Goal: Task Accomplishment & Management: Use online tool/utility

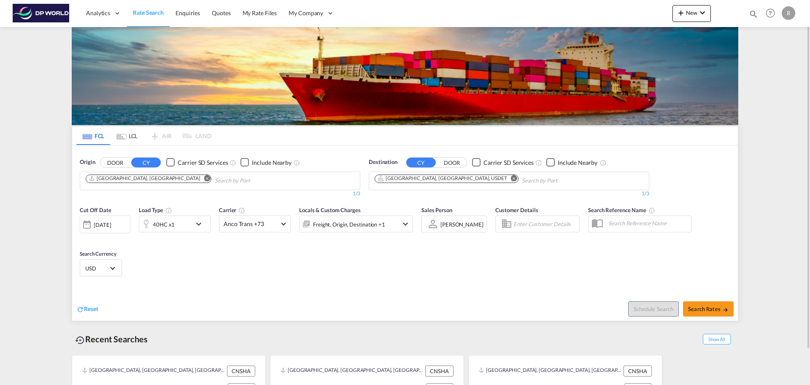
click at [511, 179] on md-icon "Remove" at bounding box center [514, 178] width 6 height 6
drag, startPoint x: 405, startPoint y: 181, endPoint x: 357, endPoint y: 176, distance: 48.0
click at [393, 180] on input "lax" at bounding box center [415, 181] width 80 height 14
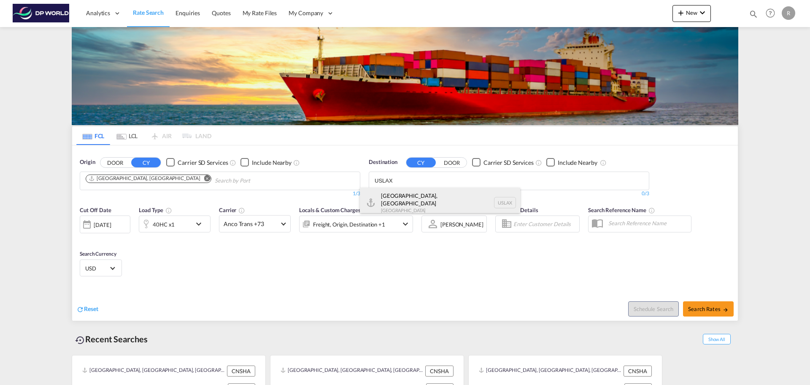
type input "USLAX"
click at [410, 199] on div "[GEOGRAPHIC_DATA], [GEOGRAPHIC_DATA] [GEOGRAPHIC_DATA] USLAX" at bounding box center [440, 202] width 160 height 30
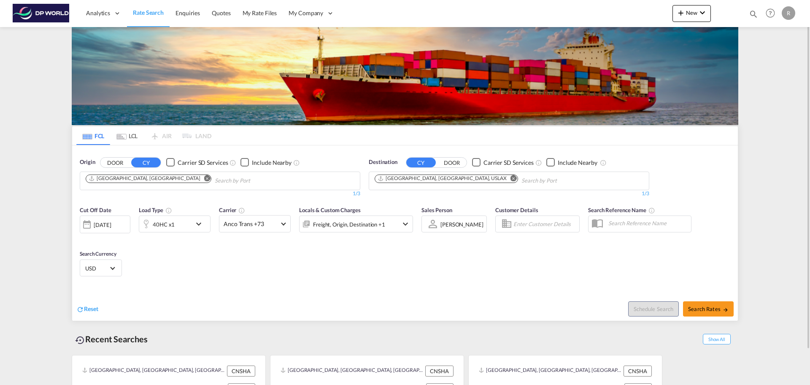
click at [111, 223] on div "[DATE]" at bounding box center [102, 225] width 17 height 8
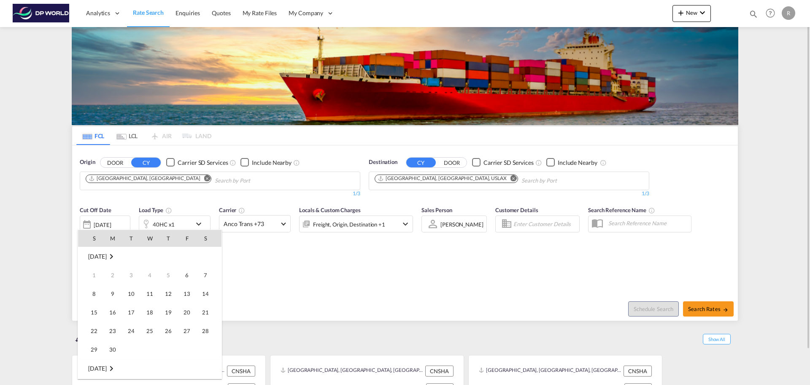
scroll to position [336, 0]
click at [96, 316] on span "14" at bounding box center [94, 311] width 17 height 17
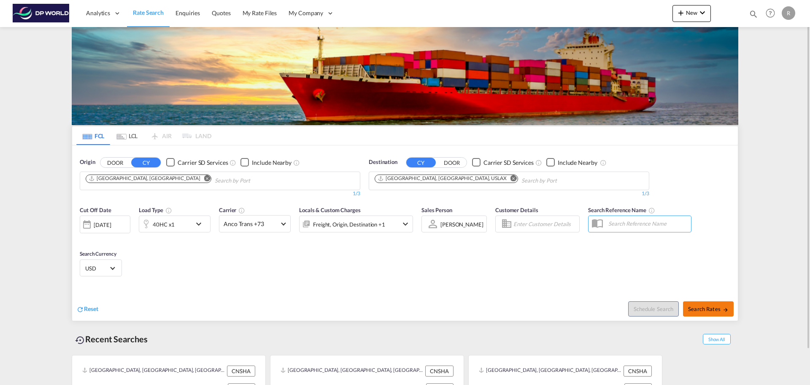
click at [726, 309] on md-icon "icon-arrow-right" at bounding box center [726, 309] width 6 height 6
type input "CNSHA to USLAX / [DATE]"
